Goal: Task Accomplishment & Management: Use online tool/utility

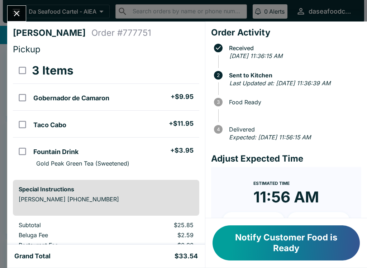
click at [18, 13] on icon "Close" at bounding box center [17, 14] width 6 height 6
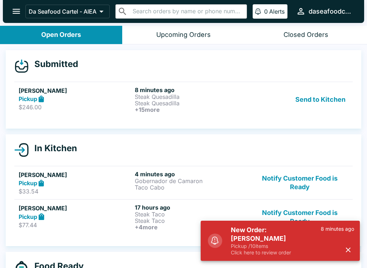
click at [223, 108] on h6 "+ 15 more" at bounding box center [191, 109] width 113 height 6
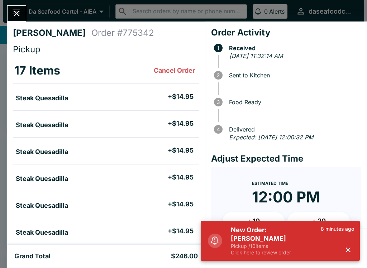
click at [350, 249] on icon "button" at bounding box center [348, 250] width 8 height 8
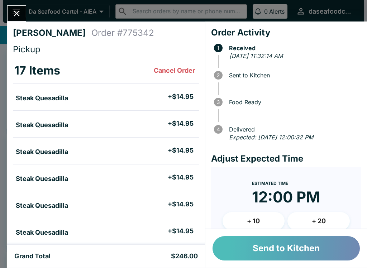
click at [322, 251] on button "Send to Kitchen" at bounding box center [286, 248] width 147 height 24
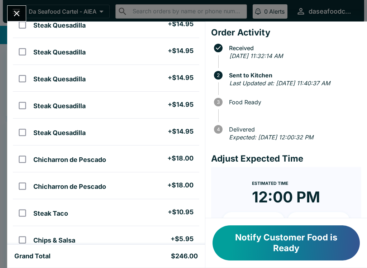
scroll to position [99, 0]
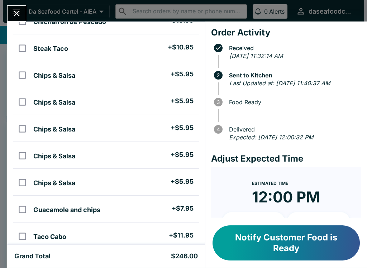
click at [3, 72] on div "Ian Order # 775342 Pickup 17 Items Steak Quesadilla + $14.95 Steak Quesadilla +…" at bounding box center [183, 134] width 367 height 268
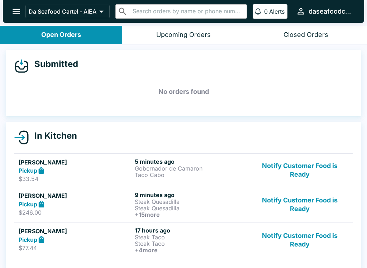
click at [195, 194] on h6 "9 minutes ago" at bounding box center [191, 194] width 113 height 7
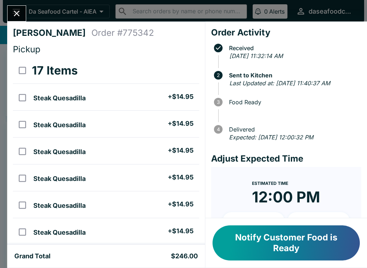
click at [11, 18] on button "Close" at bounding box center [17, 13] width 18 height 15
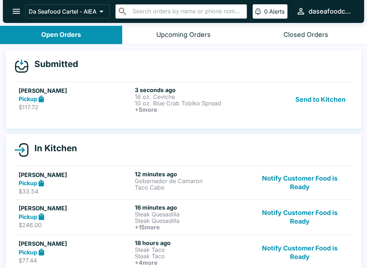
click at [52, 107] on p "$117.72" at bounding box center [75, 107] width 113 height 7
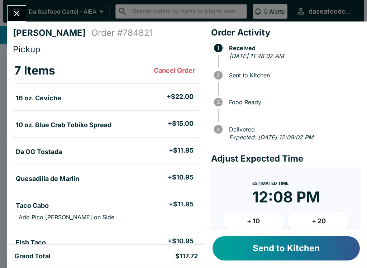
click at [324, 247] on button "Send to Kitchen" at bounding box center [286, 248] width 147 height 24
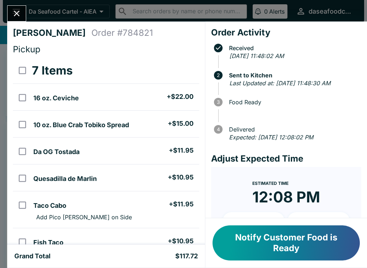
click at [15, 13] on icon "Close" at bounding box center [17, 14] width 10 height 10
